Goal: Check status: Check status

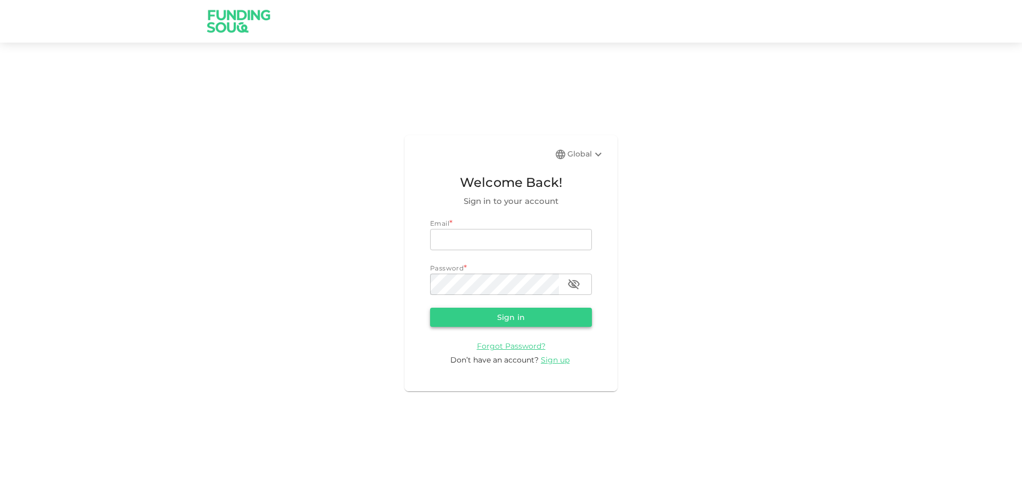
type input "[EMAIL_ADDRESS][DOMAIN_NAME]"
drag, startPoint x: 493, startPoint y: 313, endPoint x: 465, endPoint y: 307, distance: 28.9
click at [493, 313] on button "Sign in" at bounding box center [511, 317] width 162 height 19
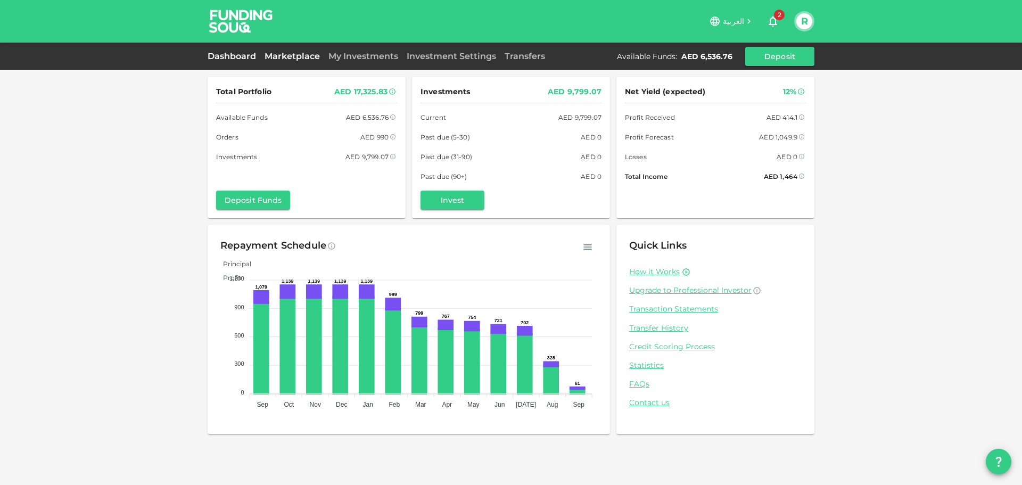
click at [289, 60] on link "Marketplace" at bounding box center [292, 56] width 64 height 10
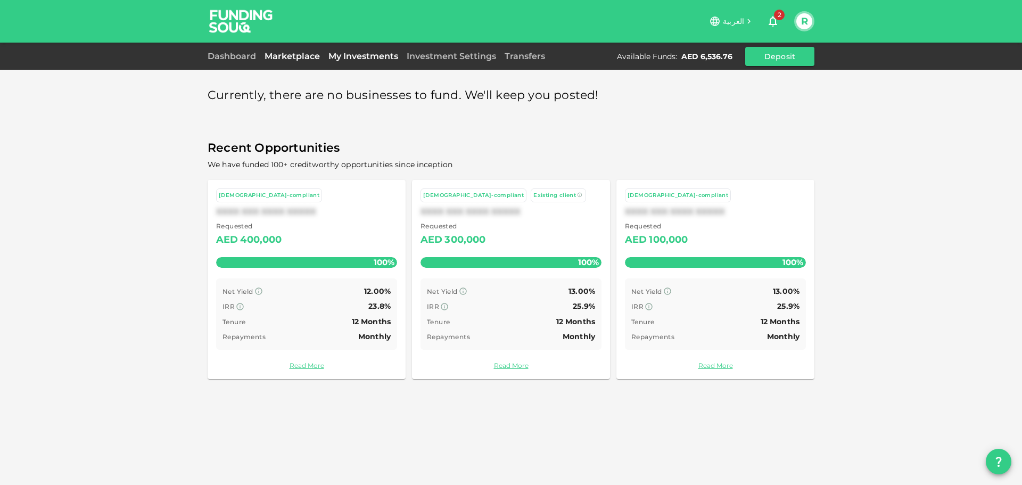
click at [342, 60] on link "My Investments" at bounding box center [363, 56] width 78 height 10
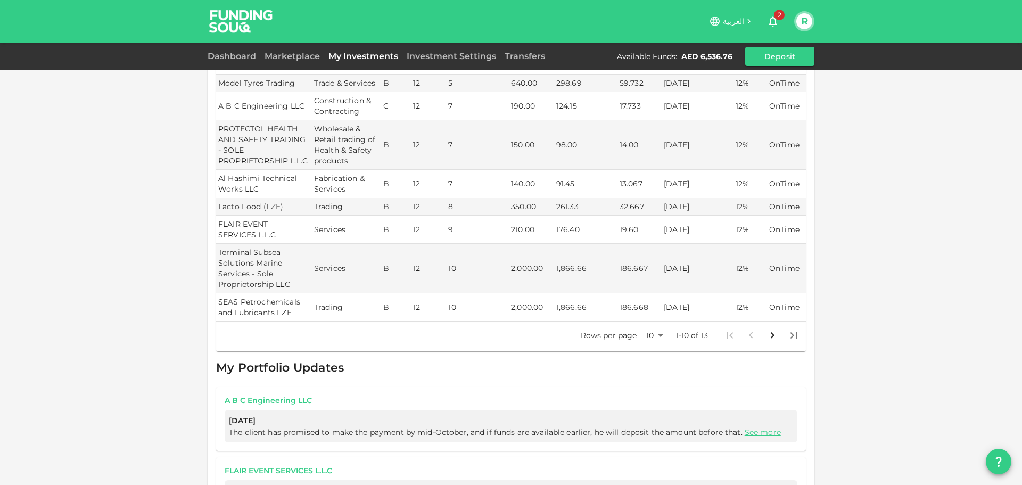
scroll to position [424, 0]
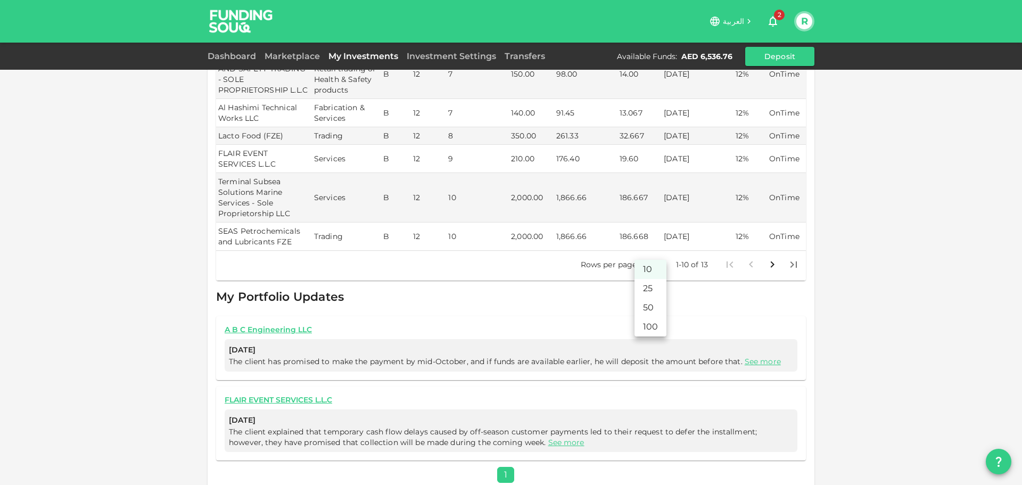
click at [659, 250] on body "العربية 2 R Dashboard Marketplace My Investments Investment Settings Transfers …" at bounding box center [511, 242] width 1022 height 485
click at [646, 291] on li "25" at bounding box center [651, 288] width 32 height 19
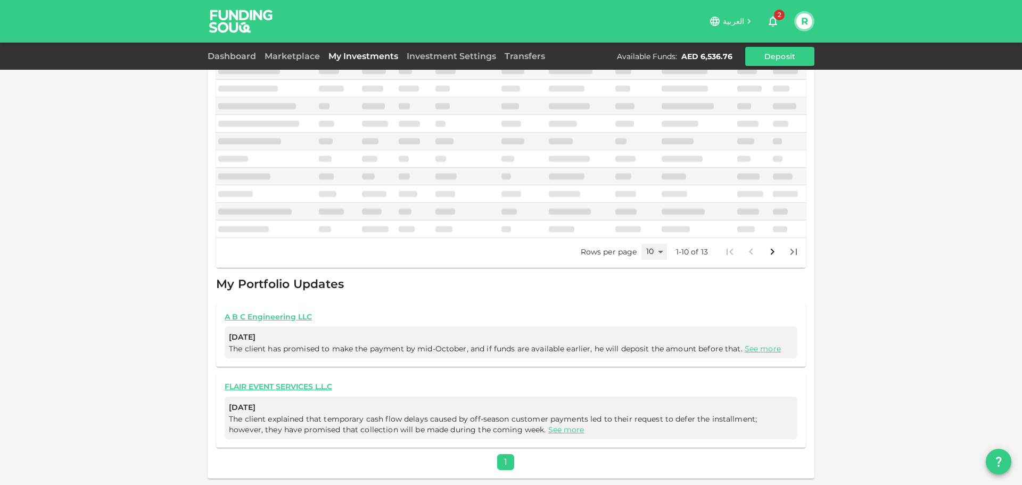
type input "25"
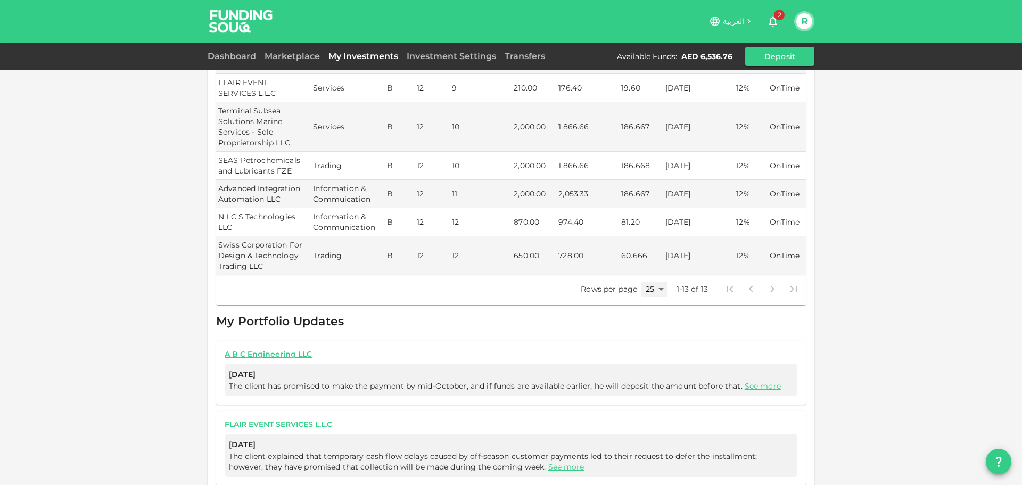
scroll to position [477, 0]
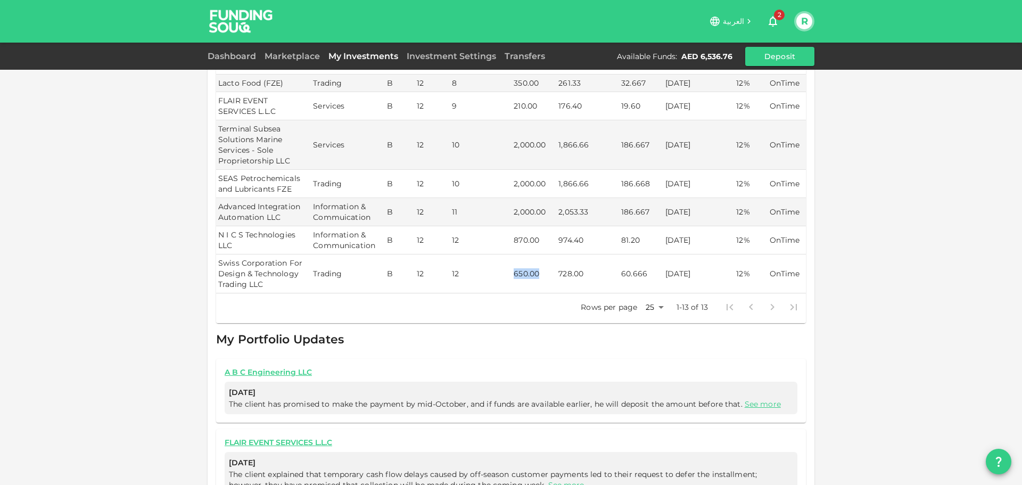
drag, startPoint x: 512, startPoint y: 274, endPoint x: 539, endPoint y: 273, distance: 27.2
click at [539, 273] on td "650.00" at bounding box center [534, 273] width 45 height 39
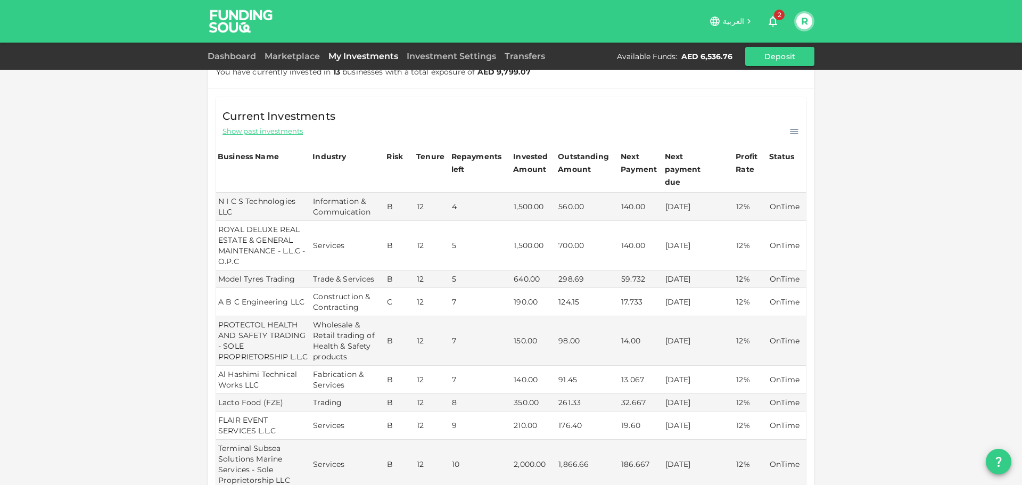
scroll to position [0, 0]
